Goal: Complete application form

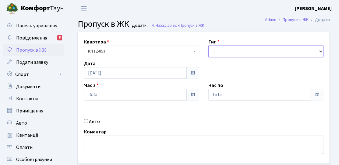
click at [239, 50] on select "- Доставка Таксі Гості Сервіс" at bounding box center [265, 52] width 115 height 12
select select "3"
click at [208, 46] on select "- Доставка Таксі Гості Сервіс" at bounding box center [265, 52] width 115 height 12
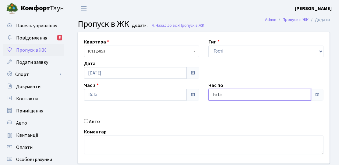
click at [288, 98] on input "16:15" at bounding box center [259, 95] width 103 height 12
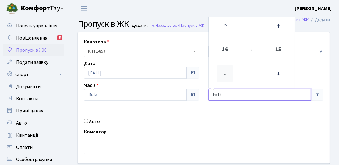
click at [227, 66] on icon at bounding box center [225, 73] width 16 height 16
click at [229, 26] on icon at bounding box center [225, 26] width 16 height 16
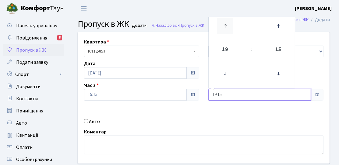
click at [228, 26] on icon at bounding box center [225, 26] width 16 height 16
type input "20:15"
click at [232, 116] on div "Квартира <b>КТ</b>&nbsp;&nbsp;&nbsp;&nbsp;12-85а КТ 12-85а Тип - Доставка Таксі…" at bounding box center [203, 98] width 261 height 132
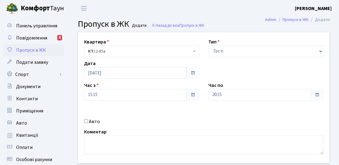
click at [97, 121] on label "Авто" at bounding box center [94, 121] width 11 height 7
click at [88, 121] on input "Авто" at bounding box center [86, 121] width 4 height 4
checkbox input "true"
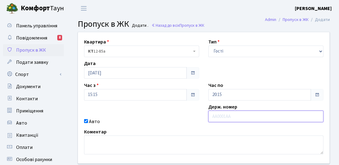
type input "и"
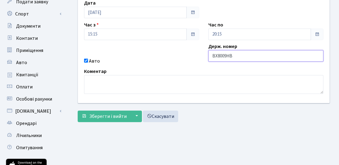
scroll to position [61, 0]
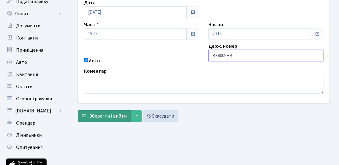
type input "BX8009HB"
click at [98, 118] on span "Зберегти і вийти" at bounding box center [107, 116] width 37 height 7
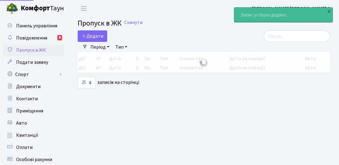
select select "25"
